Goal: Find specific page/section: Find specific page/section

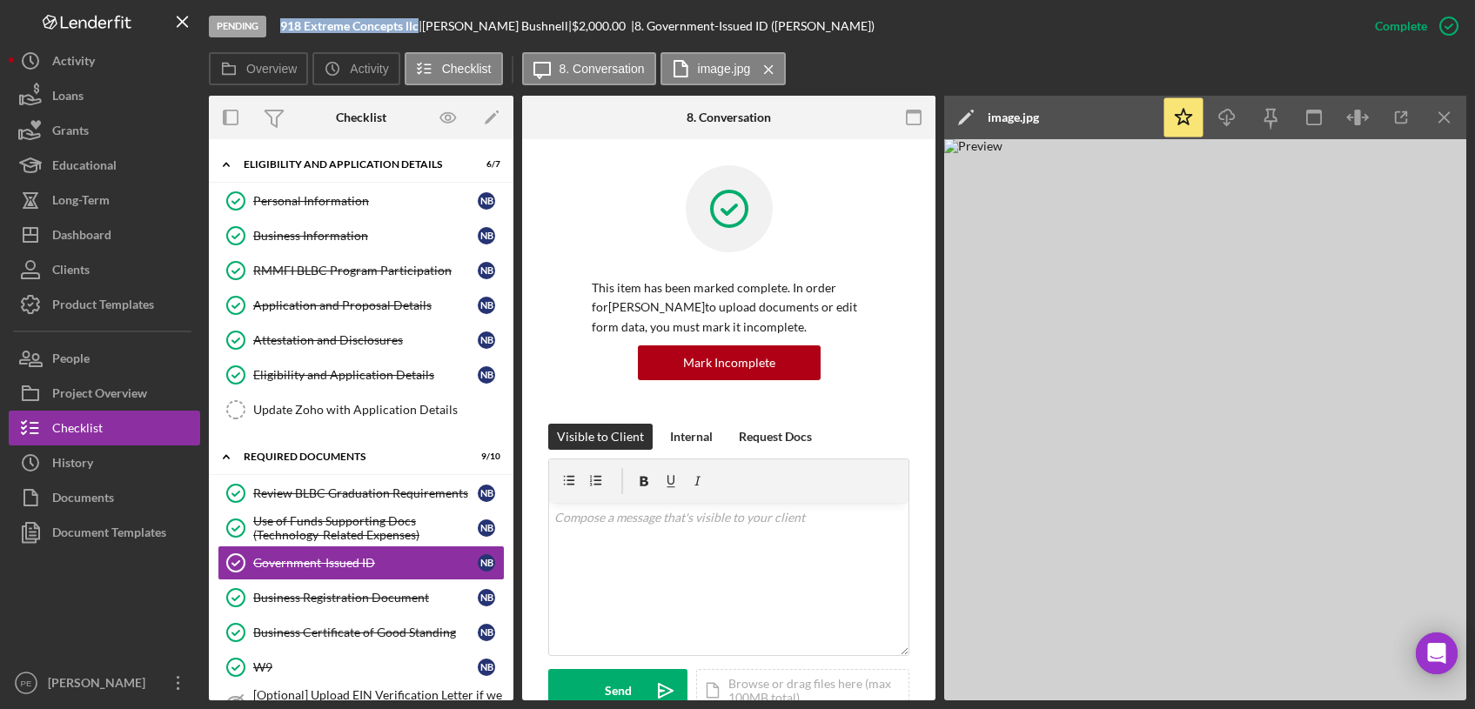
scroll to position [432, 0]
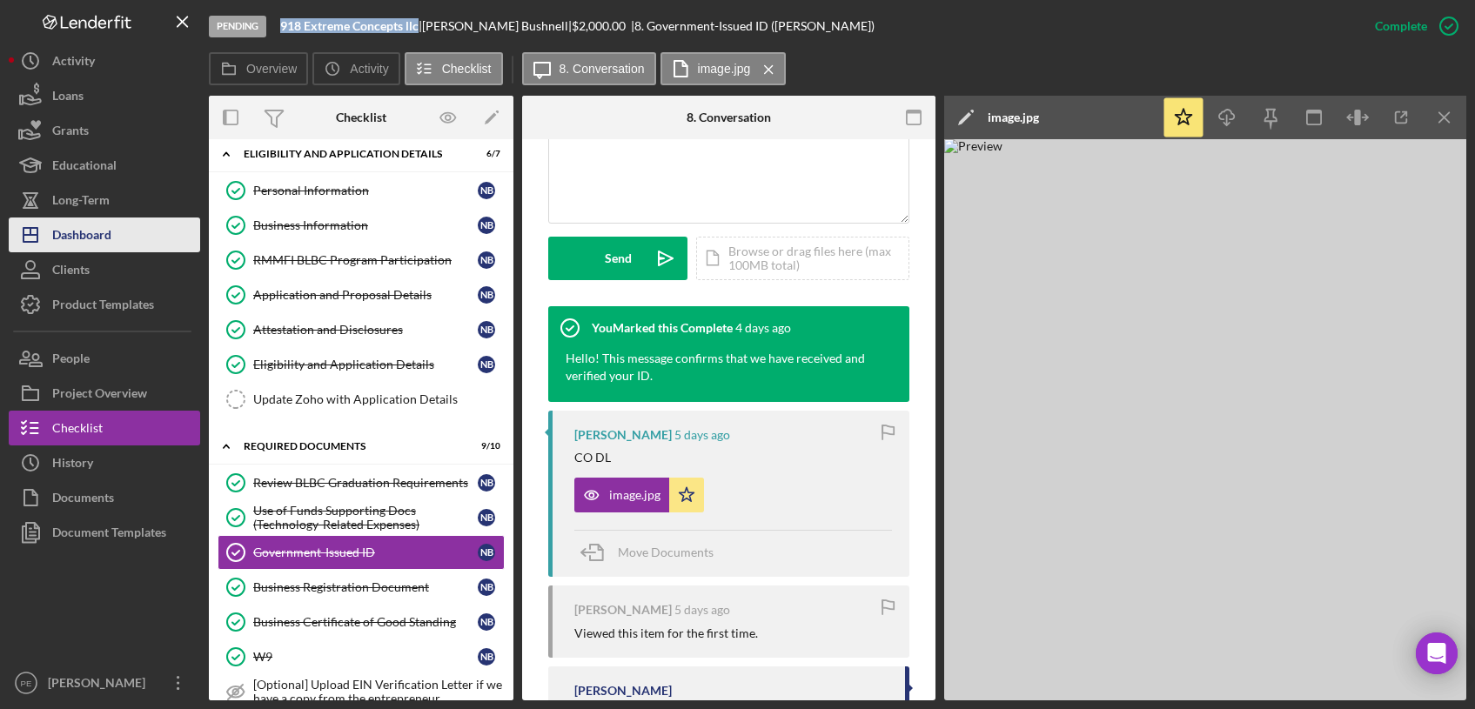
click at [99, 230] on div "Dashboard" at bounding box center [81, 236] width 59 height 39
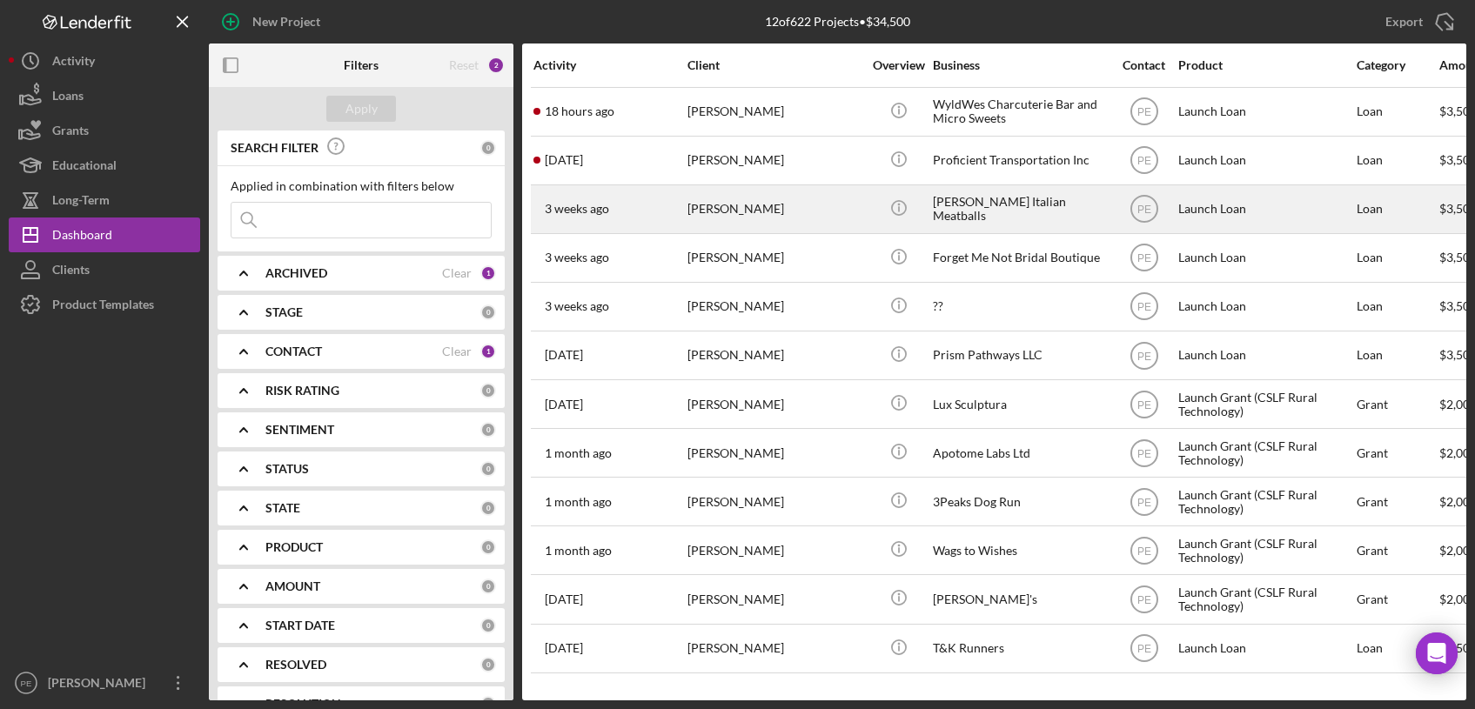
click at [748, 199] on div "[PERSON_NAME]" at bounding box center [774, 209] width 174 height 46
